Goal: Check status: Check status

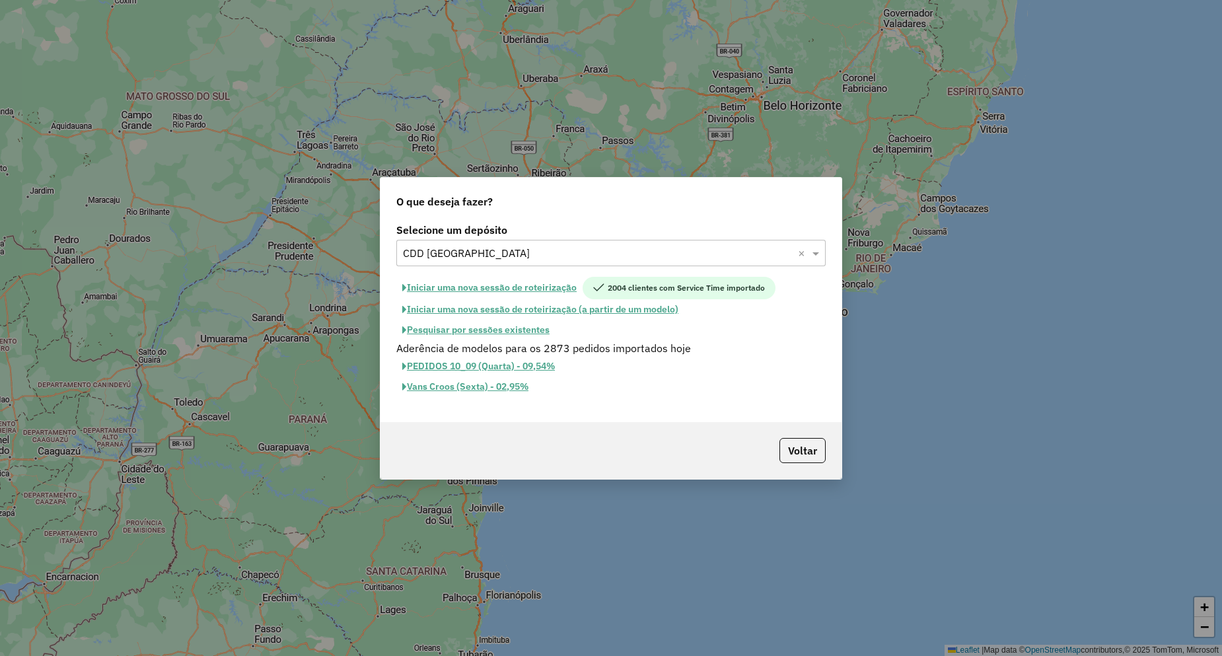
click at [453, 326] on button "Pesquisar por sessões existentes" at bounding box center [475, 330] width 159 height 20
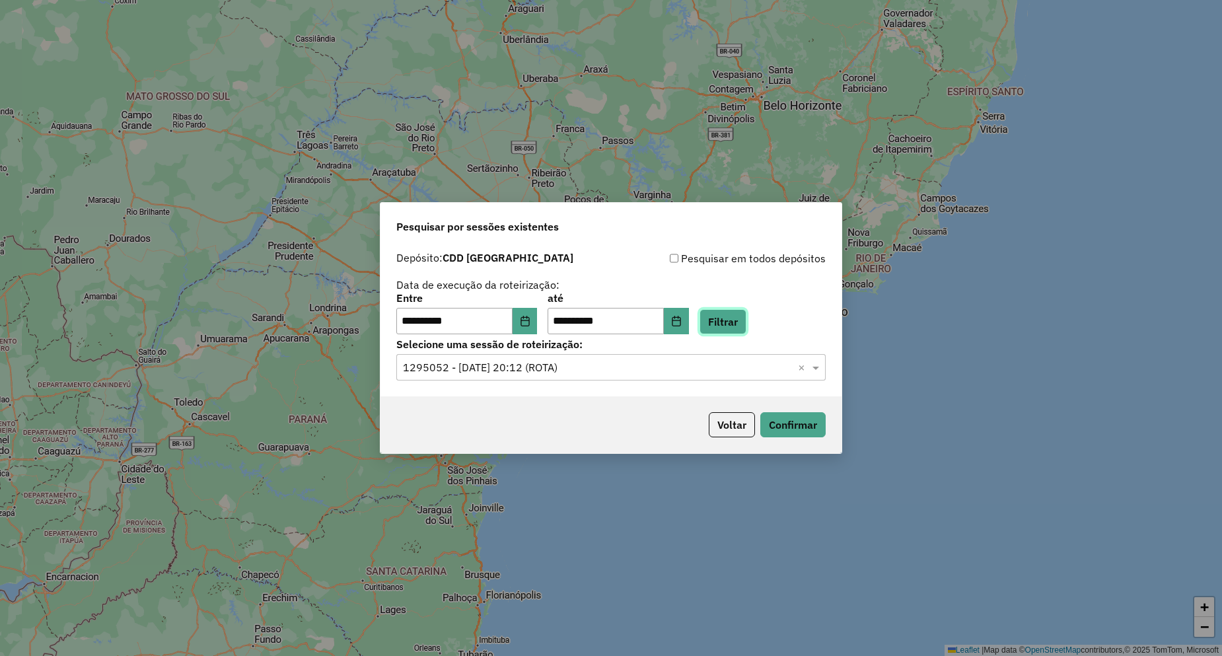
click at [722, 318] on button "Filtrar" at bounding box center [722, 321] width 47 height 25
click at [529, 326] on button "Choose Date" at bounding box center [524, 321] width 25 height 26
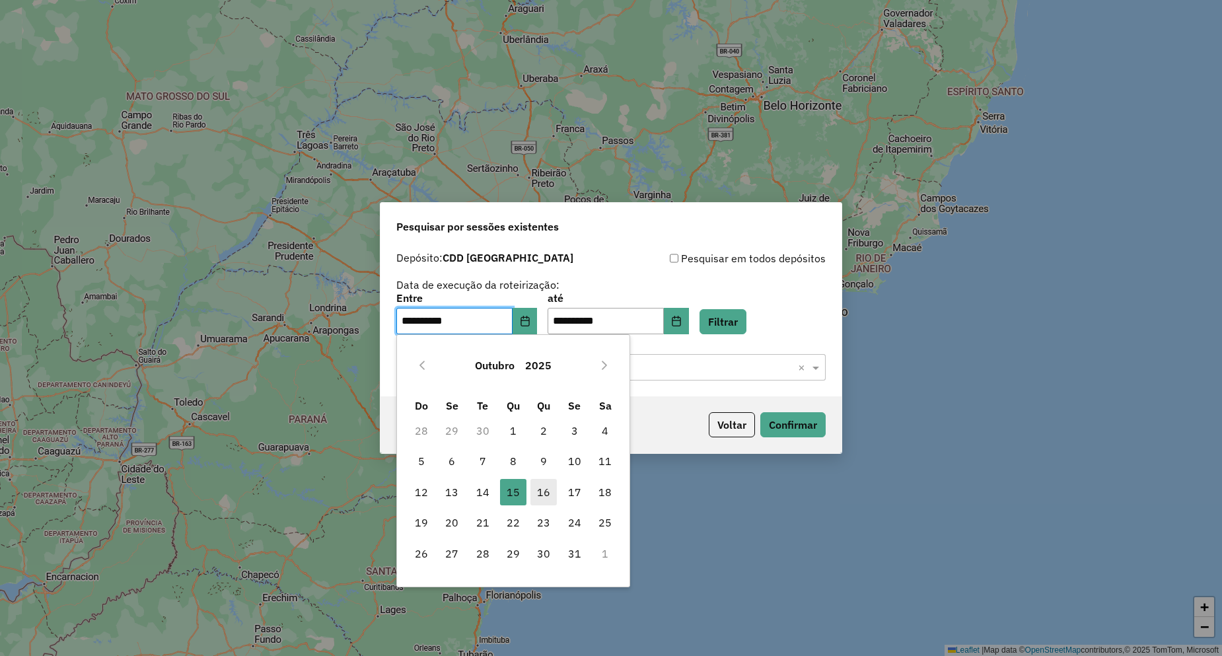
click at [547, 487] on span "16" at bounding box center [543, 492] width 26 height 26
type input "**********"
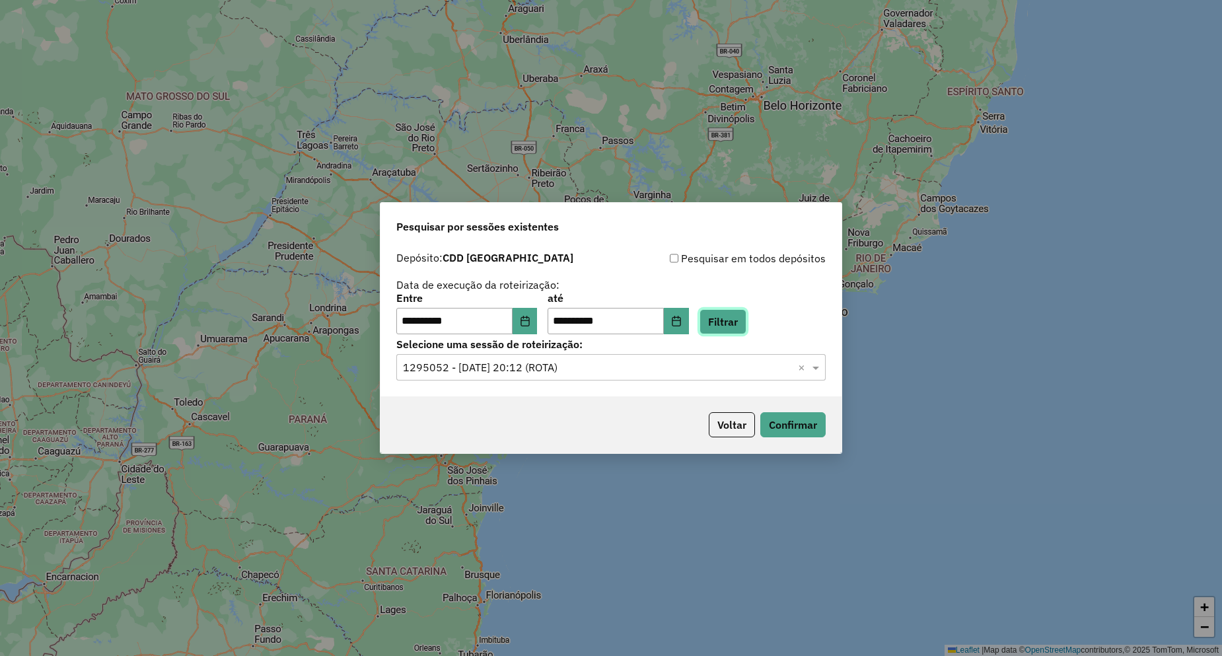
click at [746, 328] on button "Filtrar" at bounding box center [722, 321] width 47 height 25
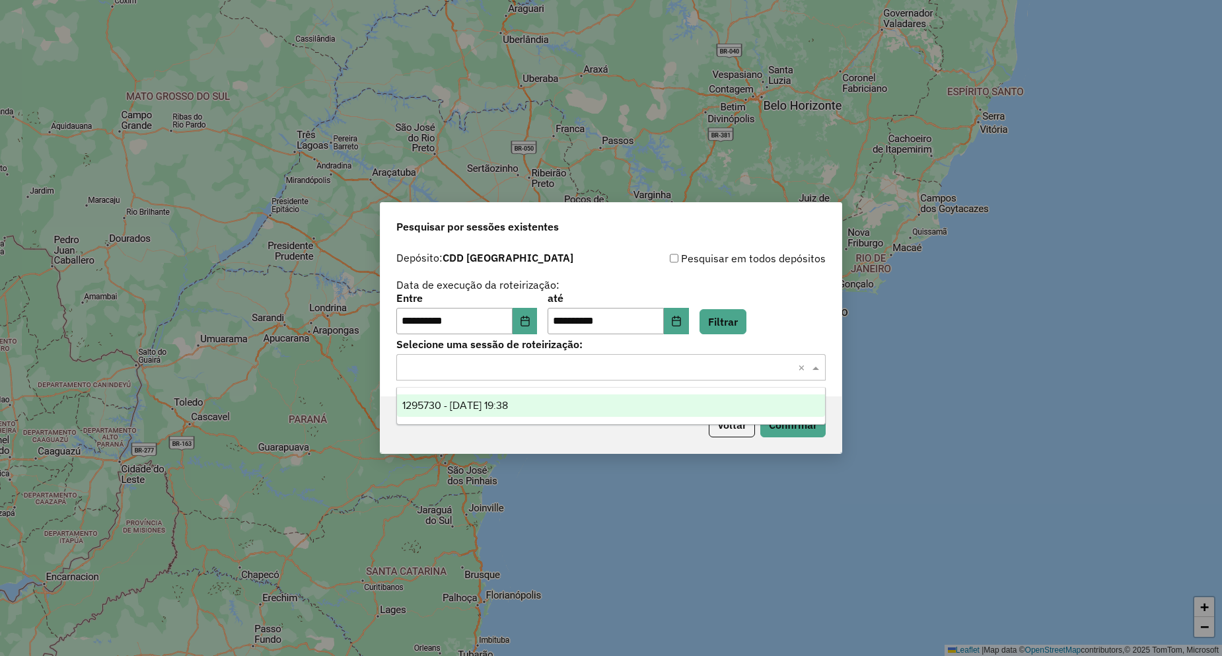
click at [527, 374] on input "text" at bounding box center [598, 368] width 390 height 16
click at [532, 402] on div "1295730 - 16/10/2025 19:38" at bounding box center [611, 405] width 428 height 22
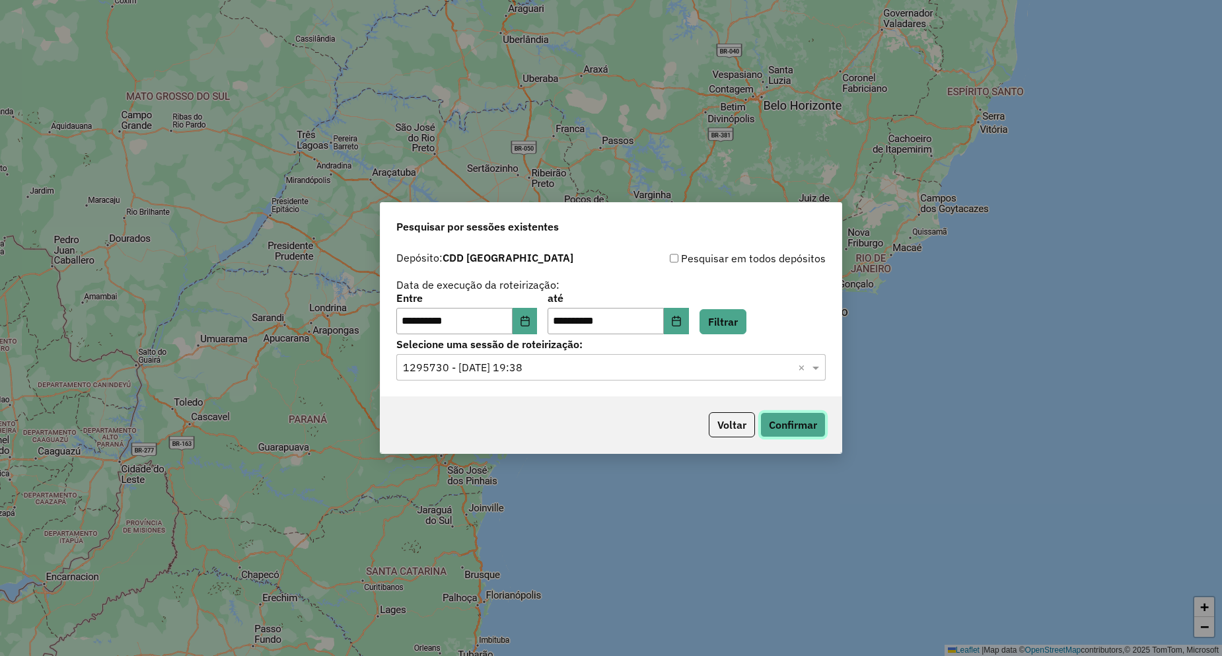
click at [810, 426] on button "Confirmar" at bounding box center [792, 424] width 65 height 25
click at [724, 412] on p-footer "Voltar Confirmar" at bounding box center [764, 424] width 122 height 25
click at [723, 418] on button "Voltar" at bounding box center [732, 424] width 46 height 25
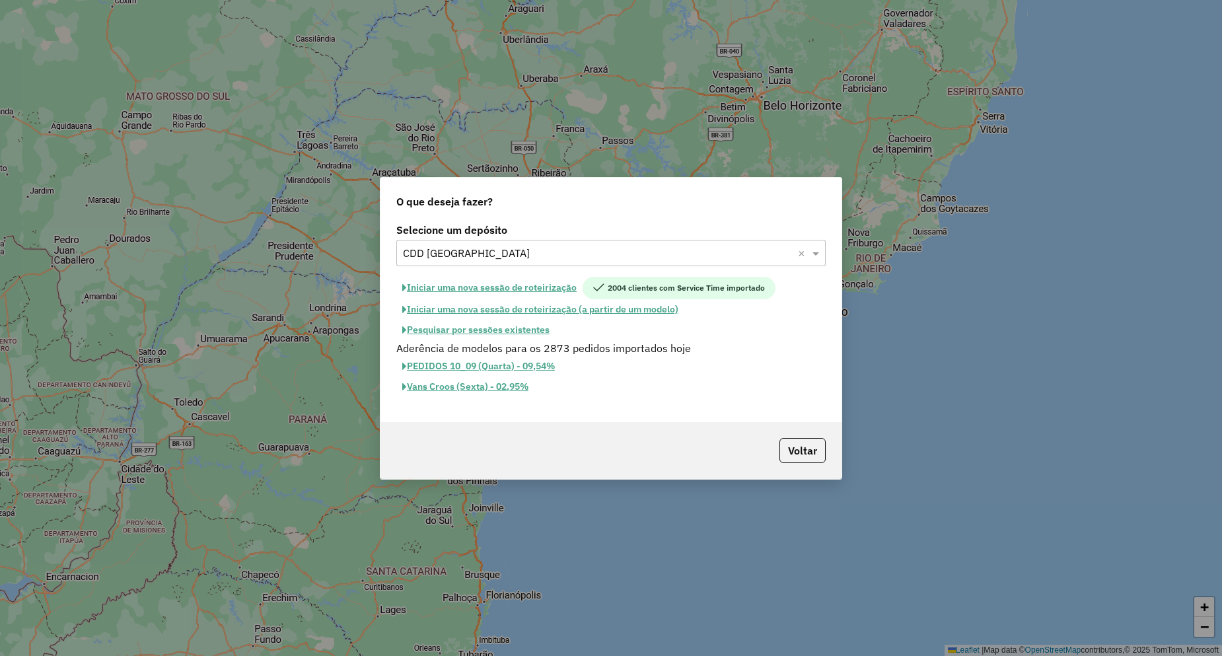
click at [504, 320] on button "Pesquisar por sessões existentes" at bounding box center [475, 330] width 159 height 20
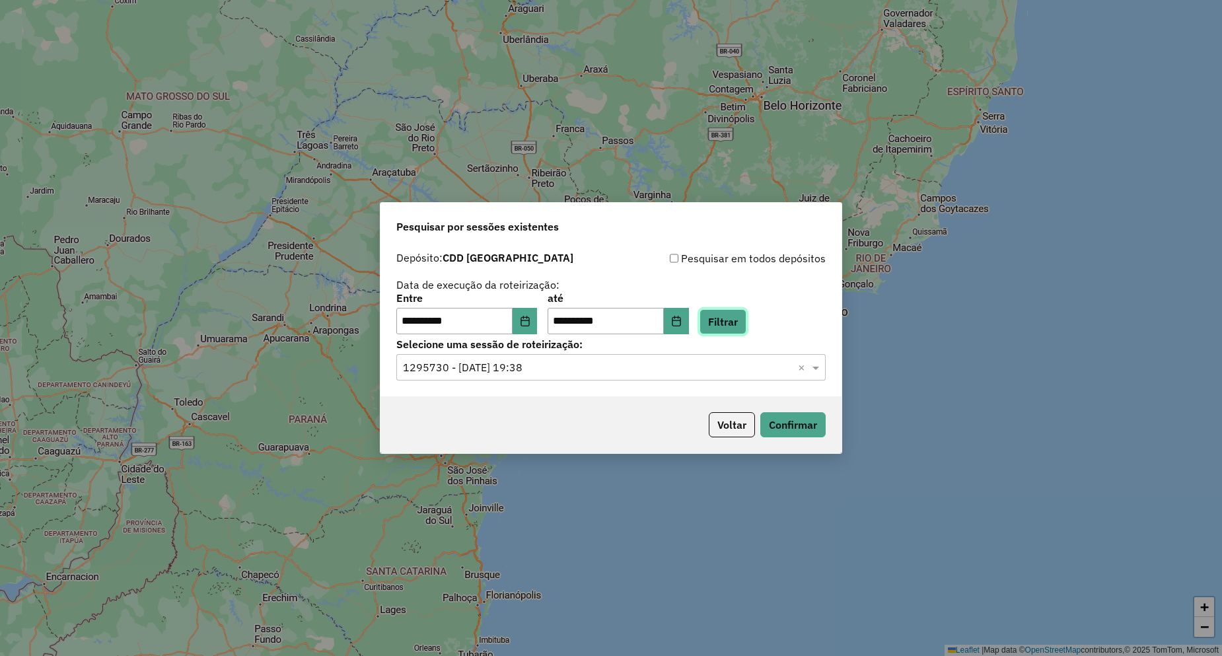
click at [746, 321] on button "Filtrar" at bounding box center [722, 321] width 47 height 25
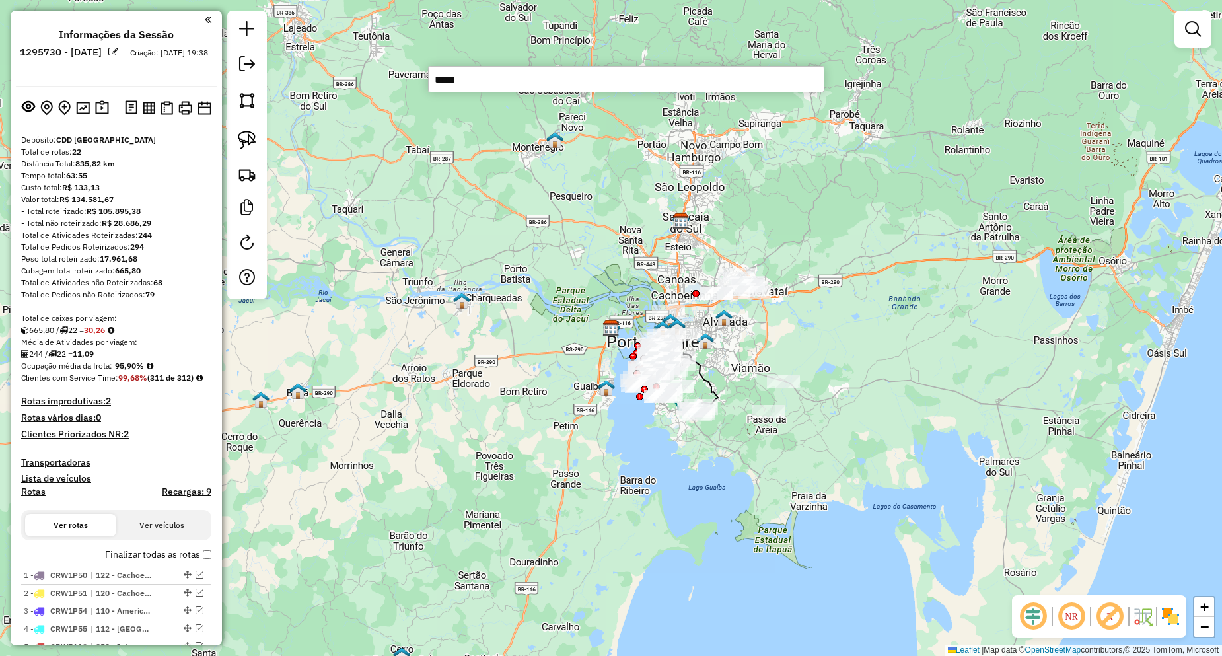
type input "*****"
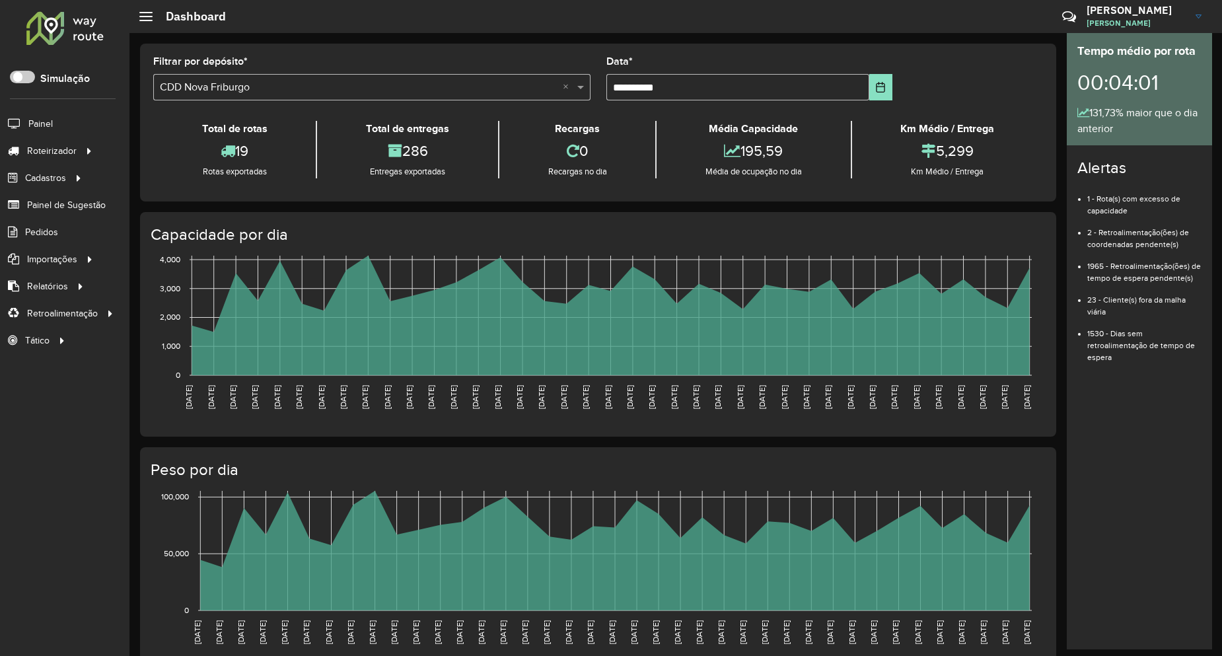
click at [54, 125] on li "Painel" at bounding box center [64, 124] width 129 height 28
click at [46, 127] on span "Painel" at bounding box center [41, 124] width 27 height 14
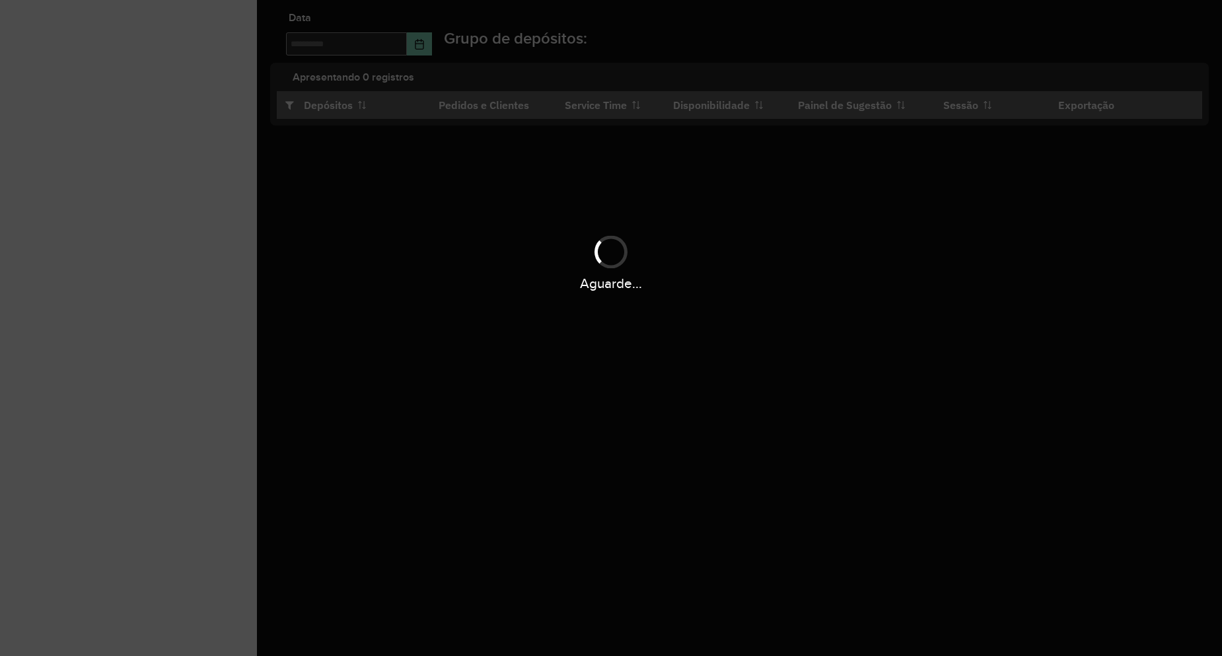
type input "**********"
